Goal: Task Accomplishment & Management: Manage account settings

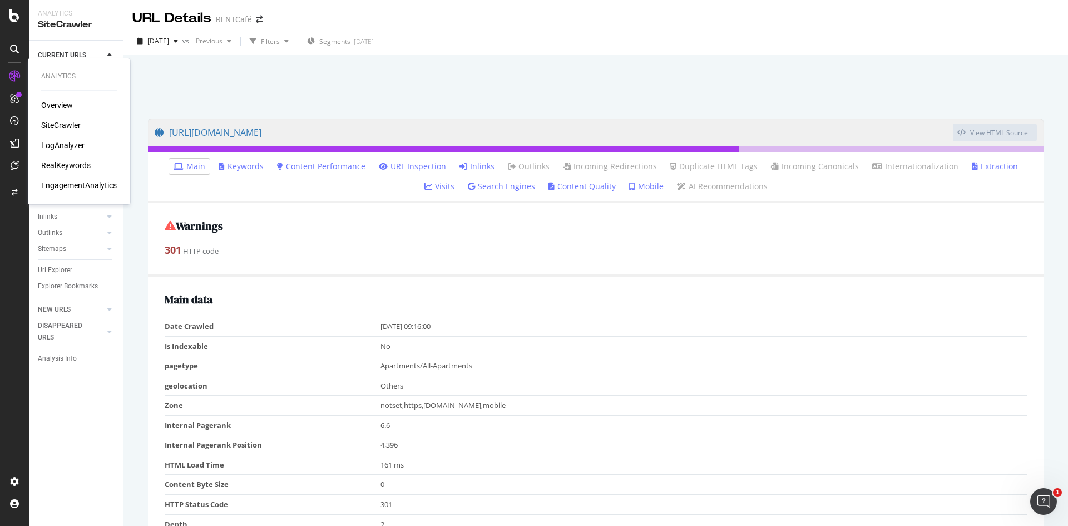
click at [53, 105] on div "Overview" at bounding box center [57, 105] width 32 height 11
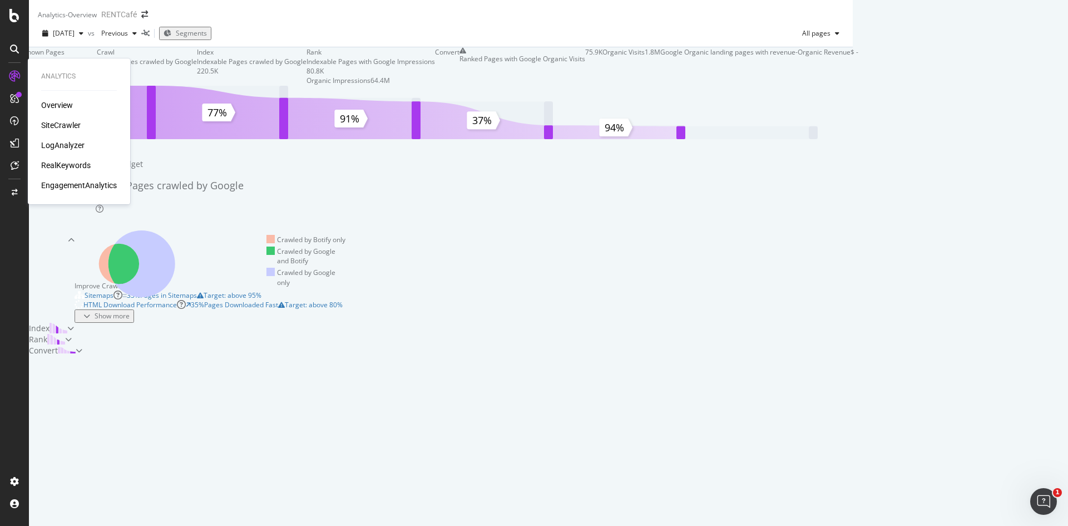
click at [69, 123] on div "SiteCrawler" at bounding box center [60, 125] width 39 height 11
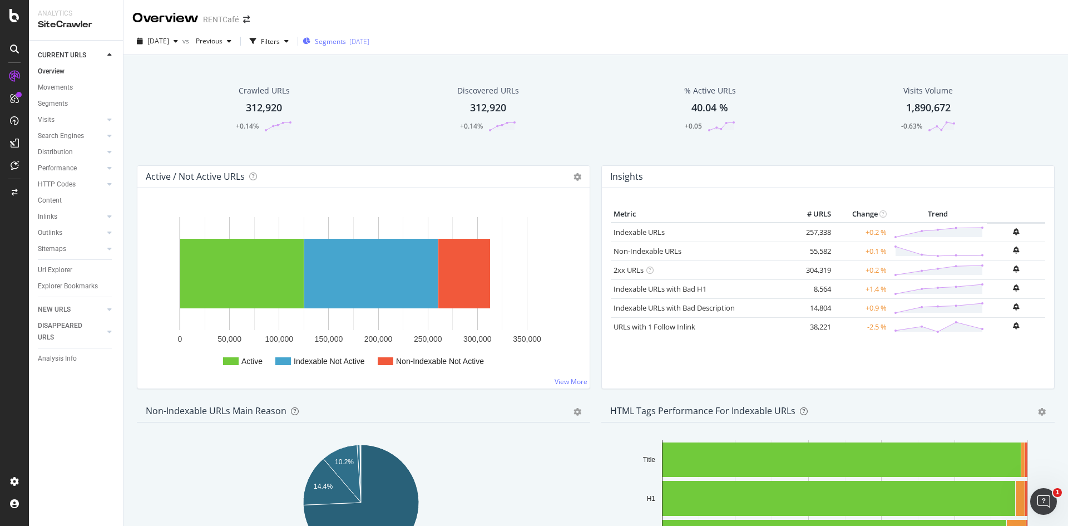
click at [369, 38] on div "[DATE]" at bounding box center [359, 41] width 20 height 9
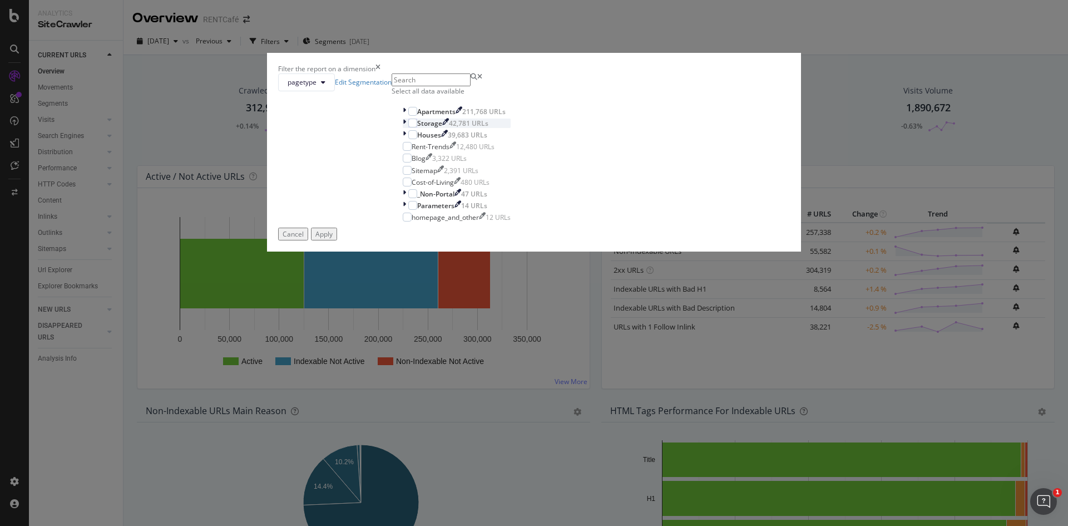
click at [406, 128] on icon "modal" at bounding box center [404, 122] width 3 height 9
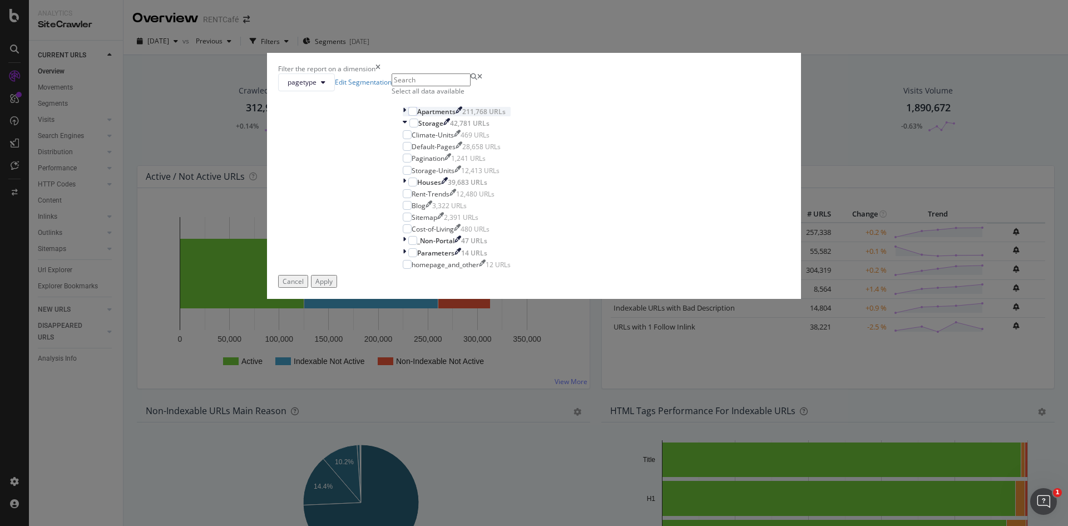
click at [406, 116] on icon "modal" at bounding box center [404, 111] width 3 height 9
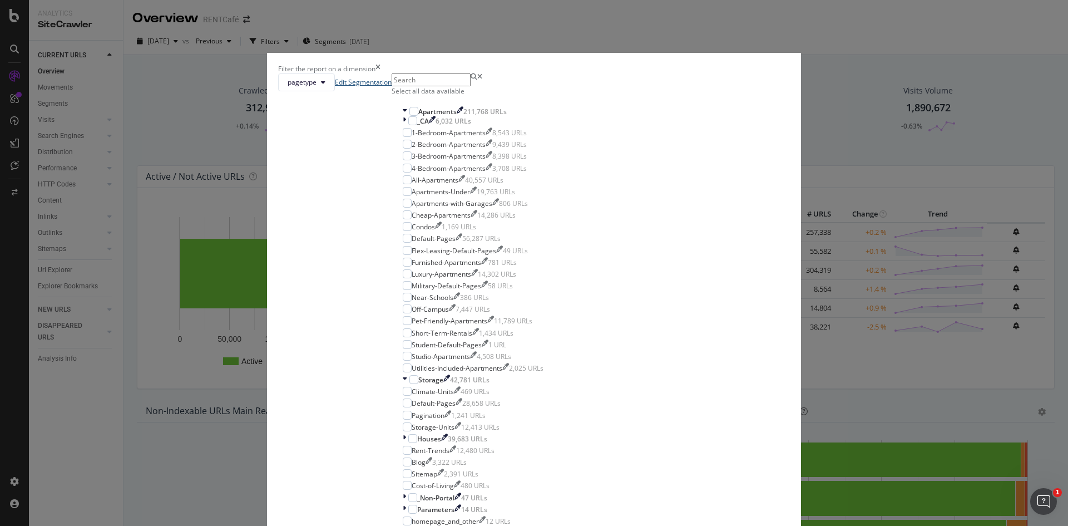
click at [392, 87] on link "Edit Segmentation" at bounding box center [363, 81] width 57 height 9
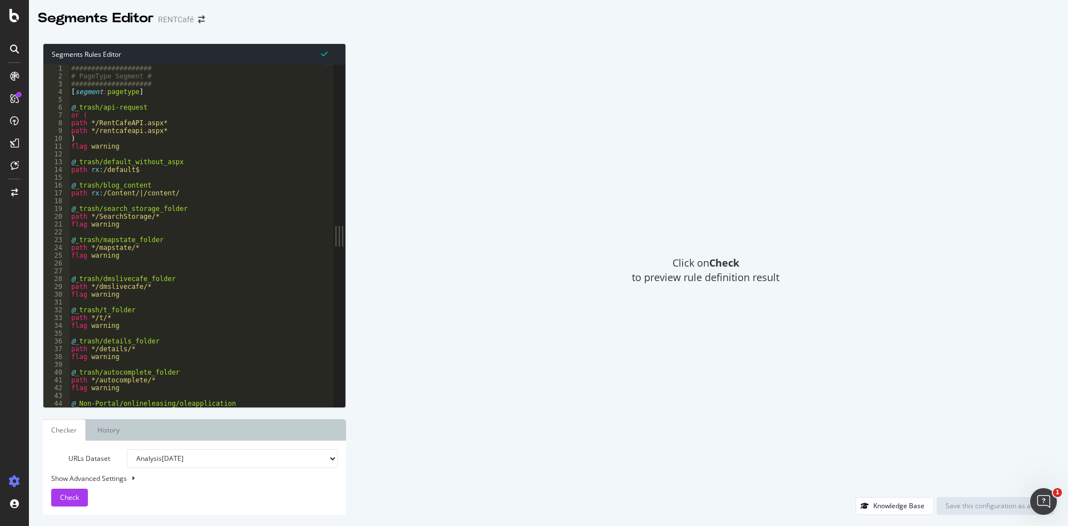
click at [289, 211] on div "#################### # PageType Segment # #################### [ segment : page…" at bounding box center [436, 239] width 735 height 349
click at [197, 166] on div "#################### # PageType Segment # #################### [ segment : page…" at bounding box center [436, 239] width 735 height 349
type textarea "path rx:/default$"
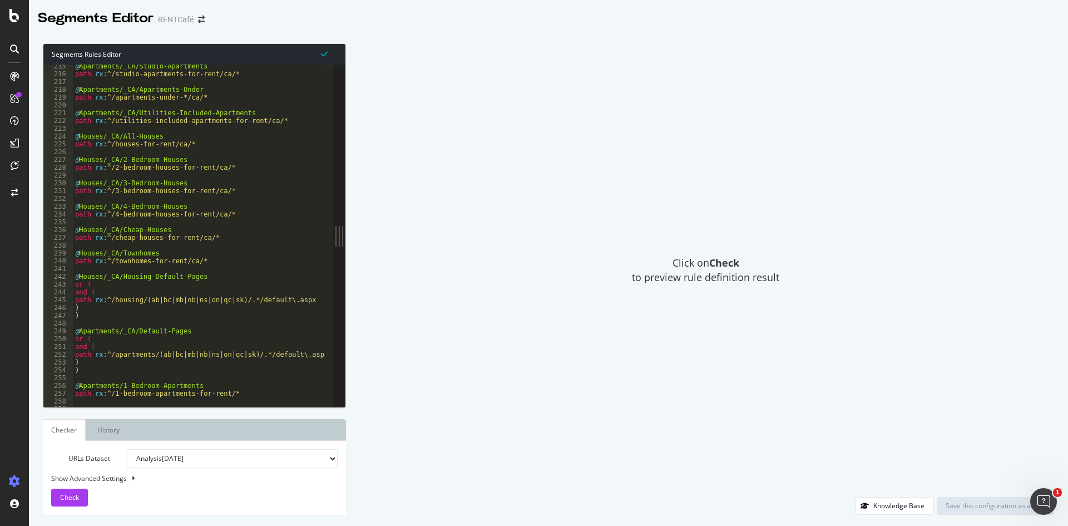
scroll to position [1054, 0]
